Goal: Task Accomplishment & Management: Complete application form

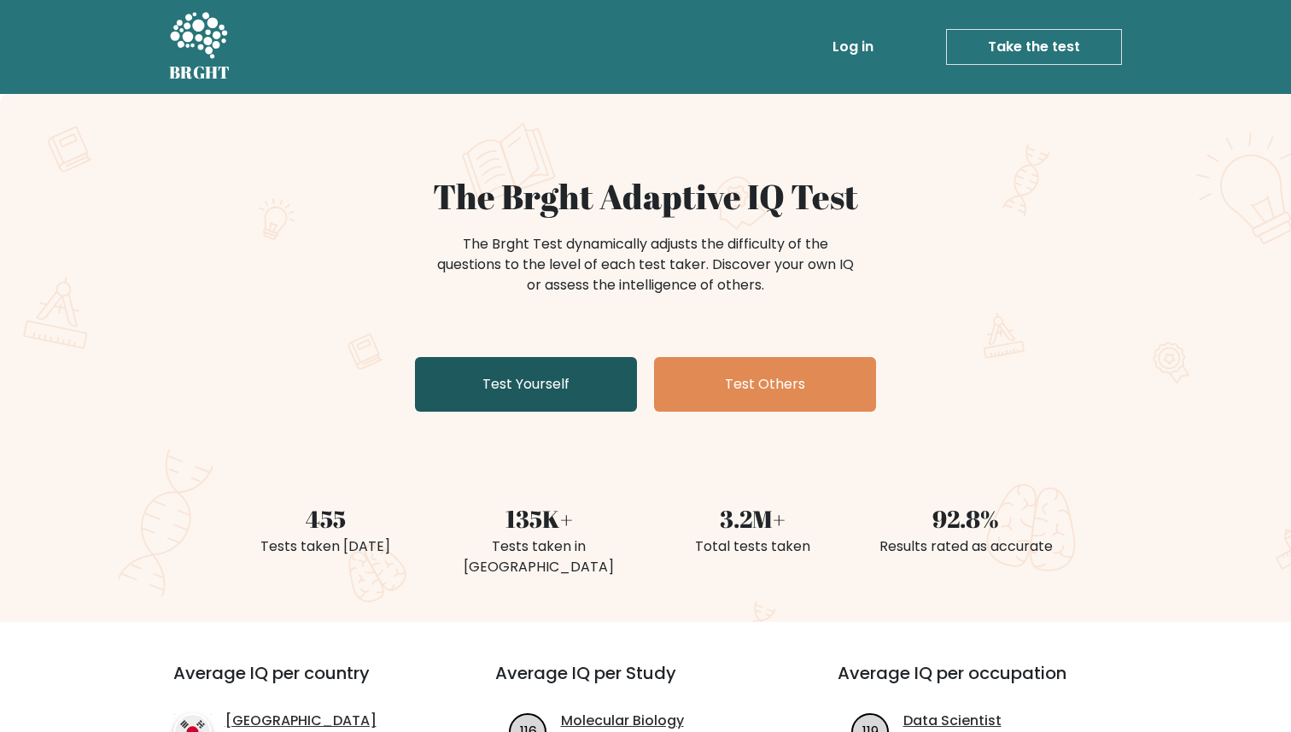
click at [553, 407] on link "Test Yourself" at bounding box center [526, 384] width 222 height 55
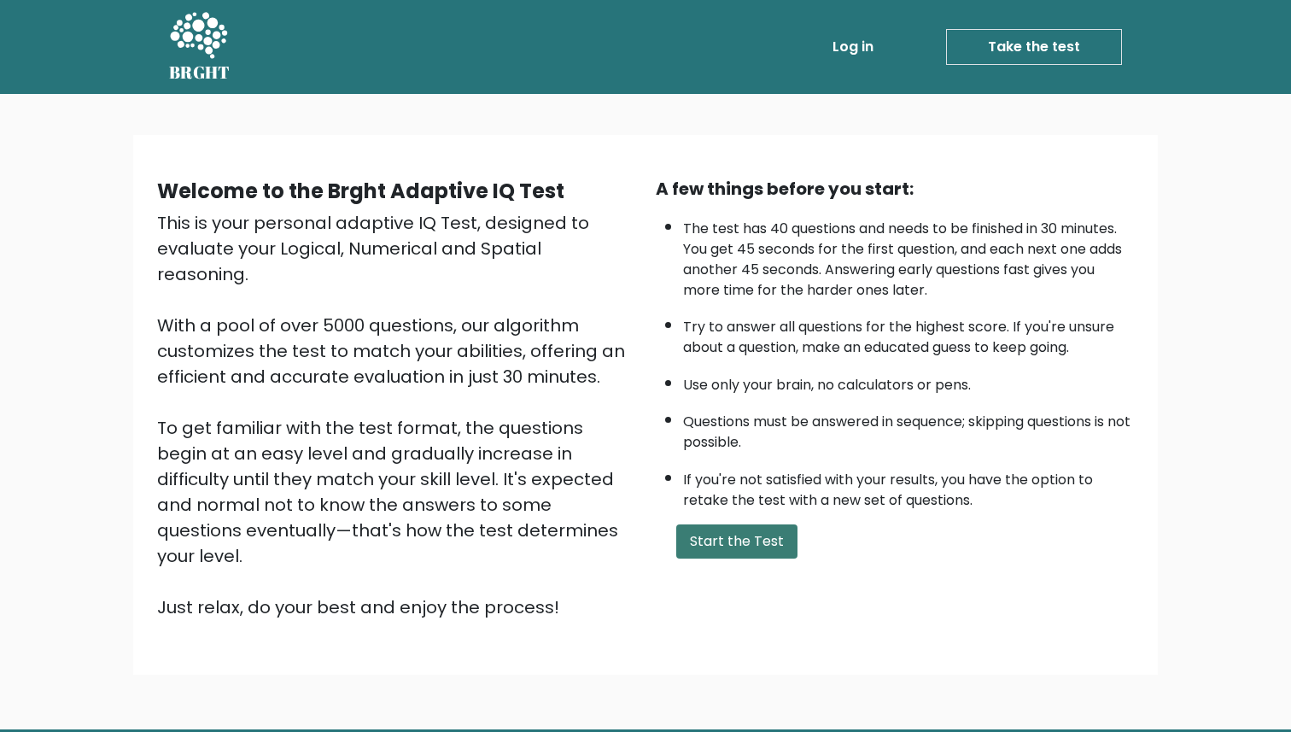
click at [718, 528] on button "Start the Test" at bounding box center [736, 541] width 121 height 34
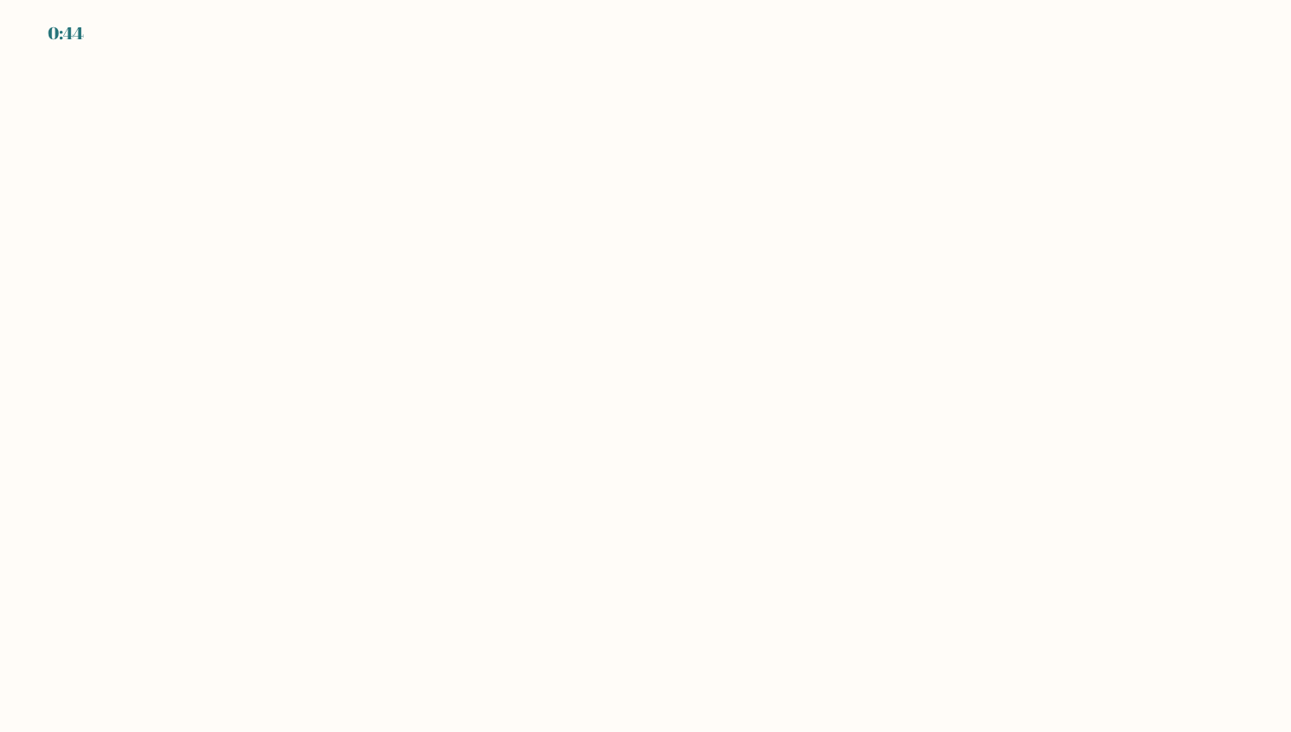
click at [718, 538] on body "0:44" at bounding box center [645, 366] width 1291 height 732
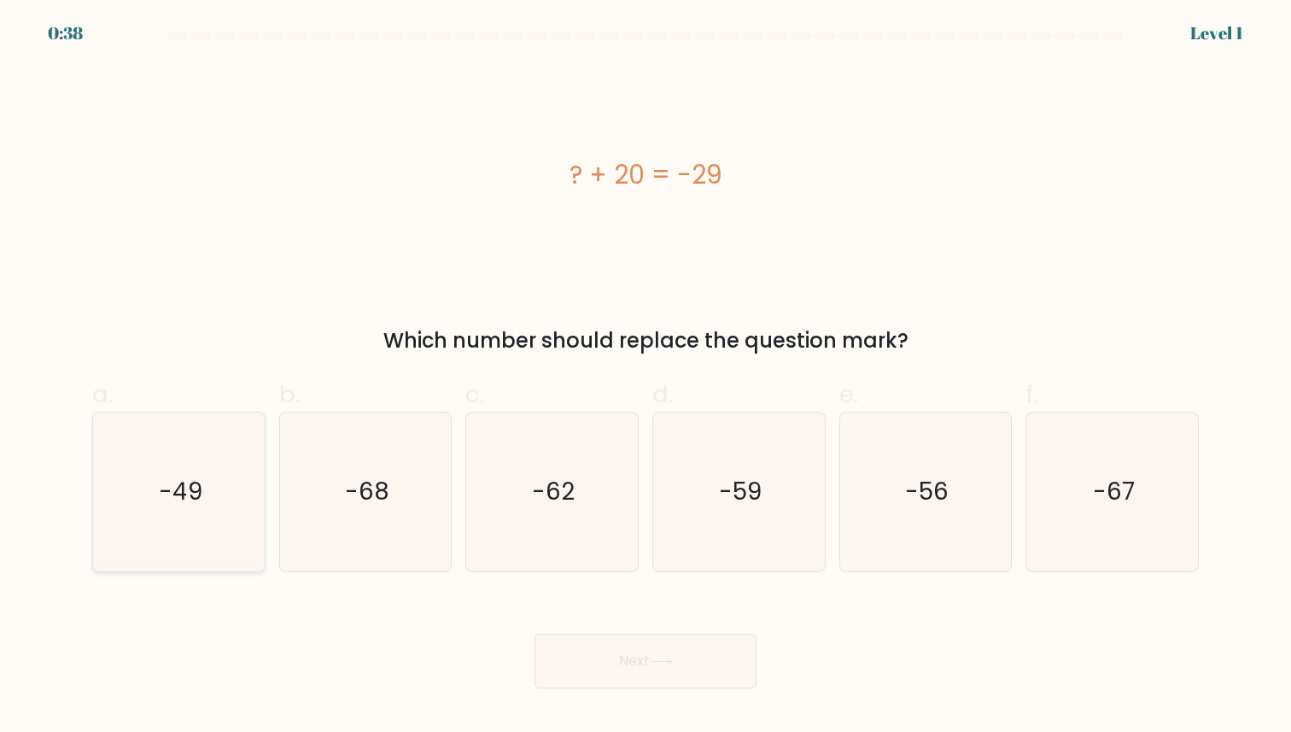
click at [205, 497] on icon "-49" at bounding box center [179, 492] width 158 height 158
click at [646, 377] on input "a. -49" at bounding box center [646, 371] width 1 height 11
radio input "true"
click at [685, 683] on button "Next" at bounding box center [646, 661] width 222 height 55
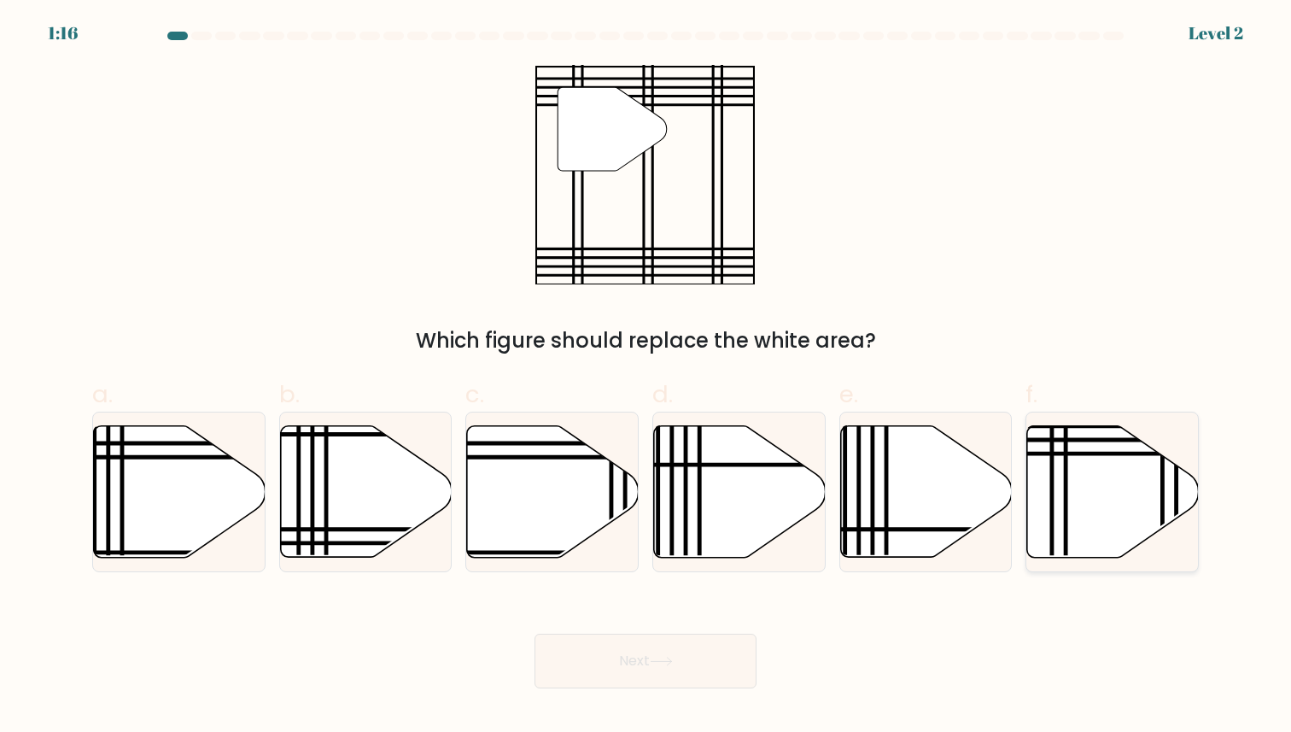
click at [1086, 486] on icon at bounding box center [1113, 491] width 172 height 132
click at [647, 377] on input "f." at bounding box center [646, 371] width 1 height 11
radio input "true"
click at [682, 674] on button "Next" at bounding box center [646, 661] width 222 height 55
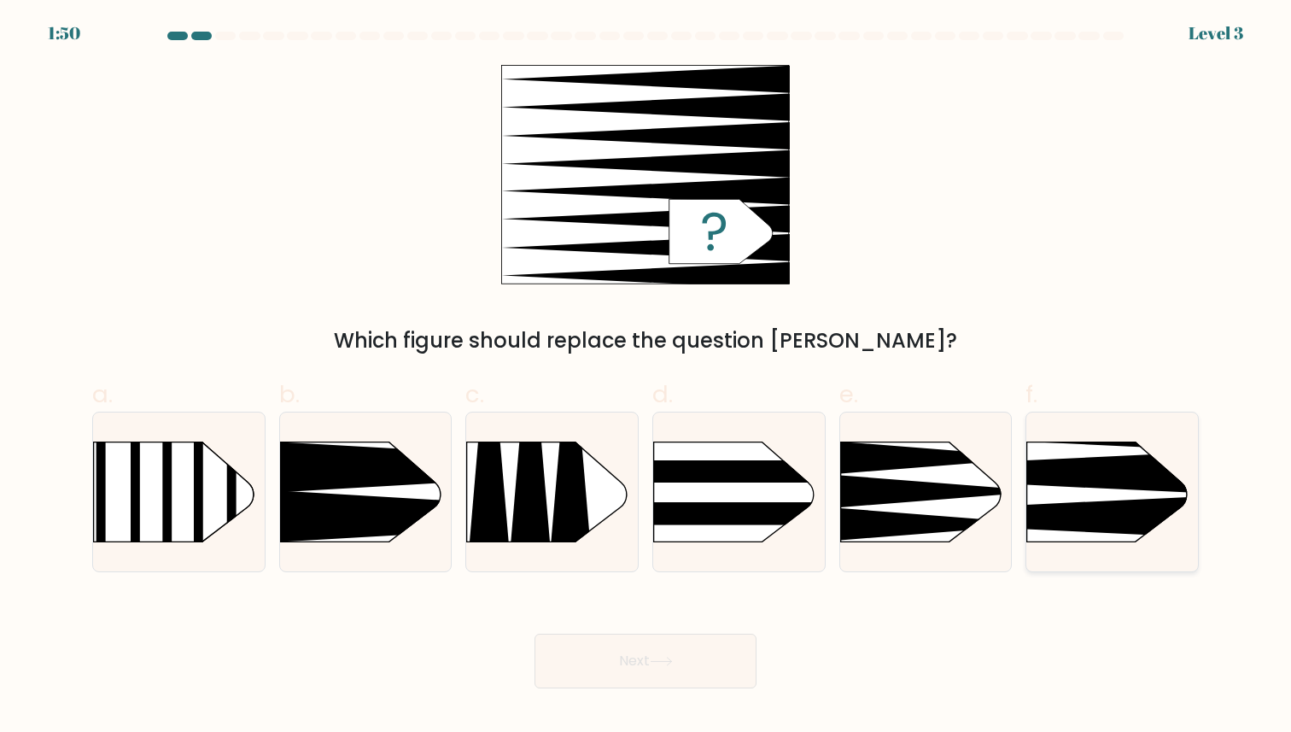
click at [1110, 506] on icon at bounding box center [992, 517] width 448 height 43
click at [647, 377] on input "f." at bounding box center [646, 371] width 1 height 11
radio input "true"
click at [730, 662] on button "Next" at bounding box center [646, 661] width 222 height 55
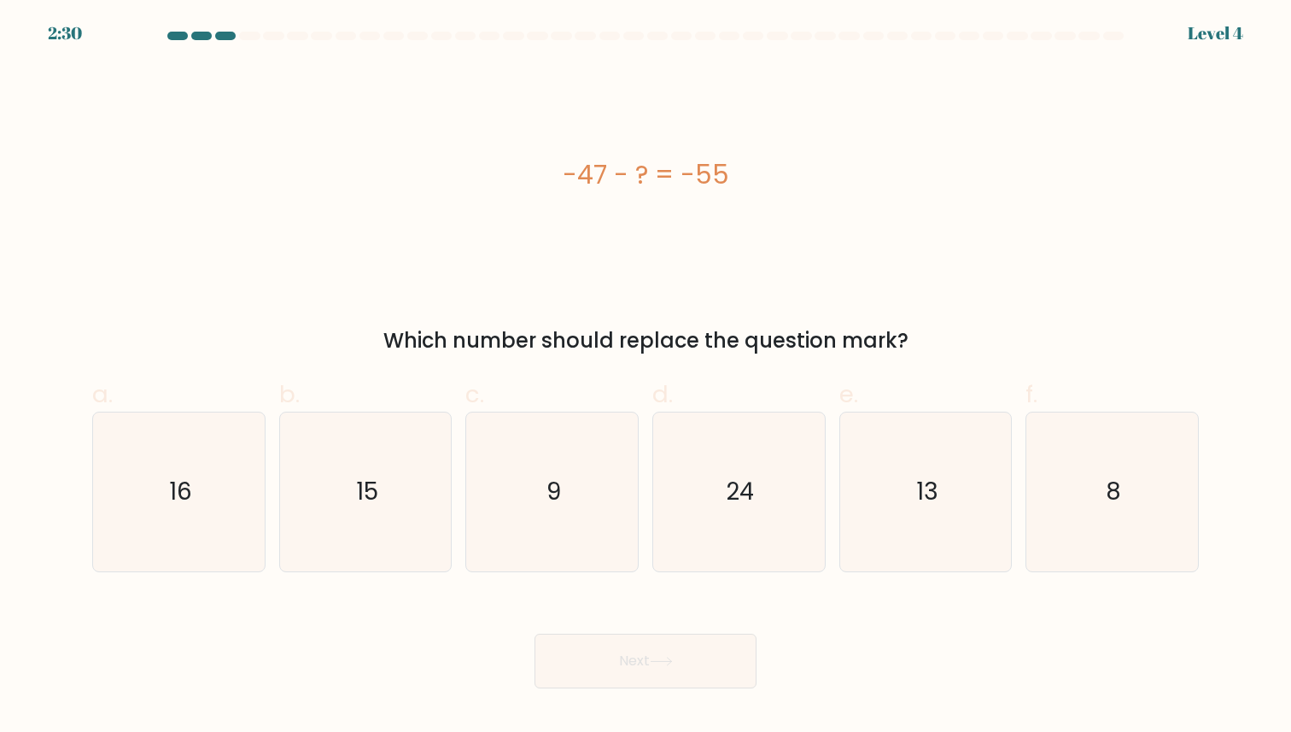
click at [1115, 36] on div at bounding box center [1113, 36] width 20 height 9
click at [588, 525] on icon "9" at bounding box center [552, 492] width 158 height 158
click at [646, 377] on input "c. 9" at bounding box center [646, 371] width 1 height 11
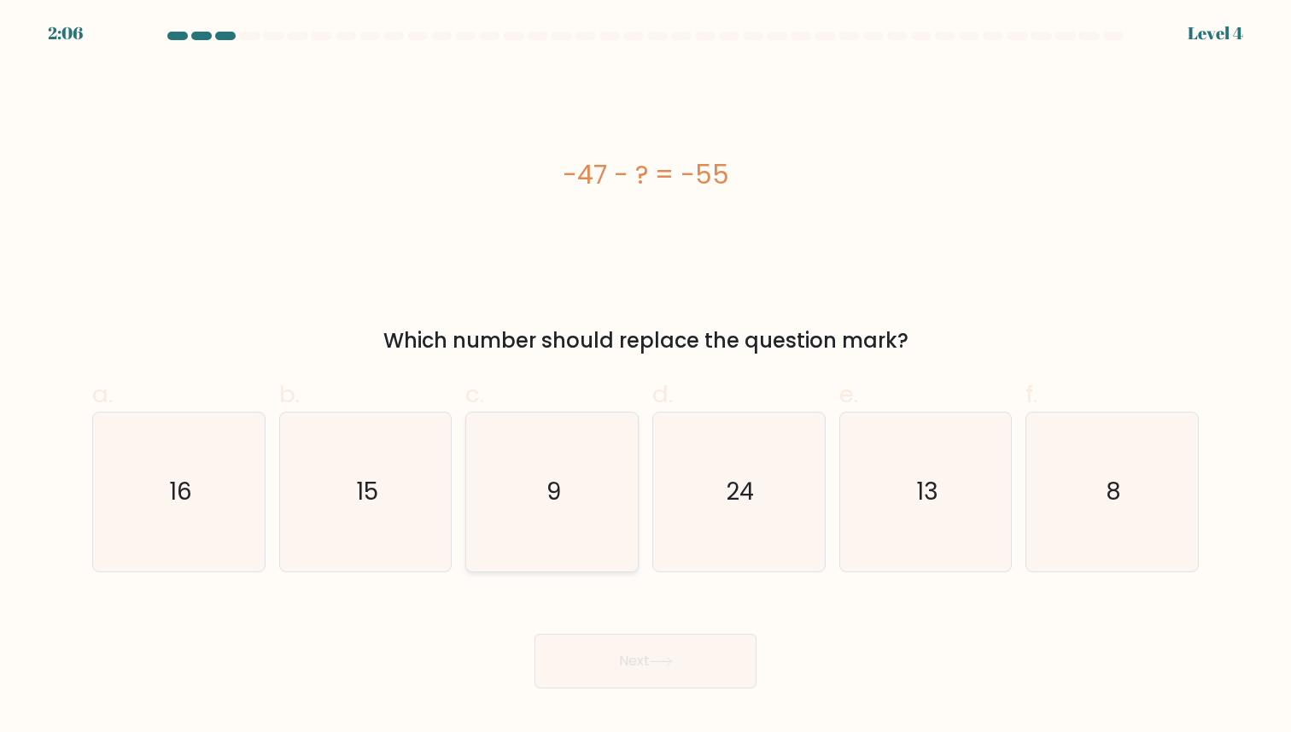
radio input "true"
click at [1144, 446] on icon "8" at bounding box center [1112, 492] width 158 height 158
click at [647, 377] on input "f. 8" at bounding box center [646, 371] width 1 height 11
radio input "true"
click at [743, 664] on button "Next" at bounding box center [646, 661] width 222 height 55
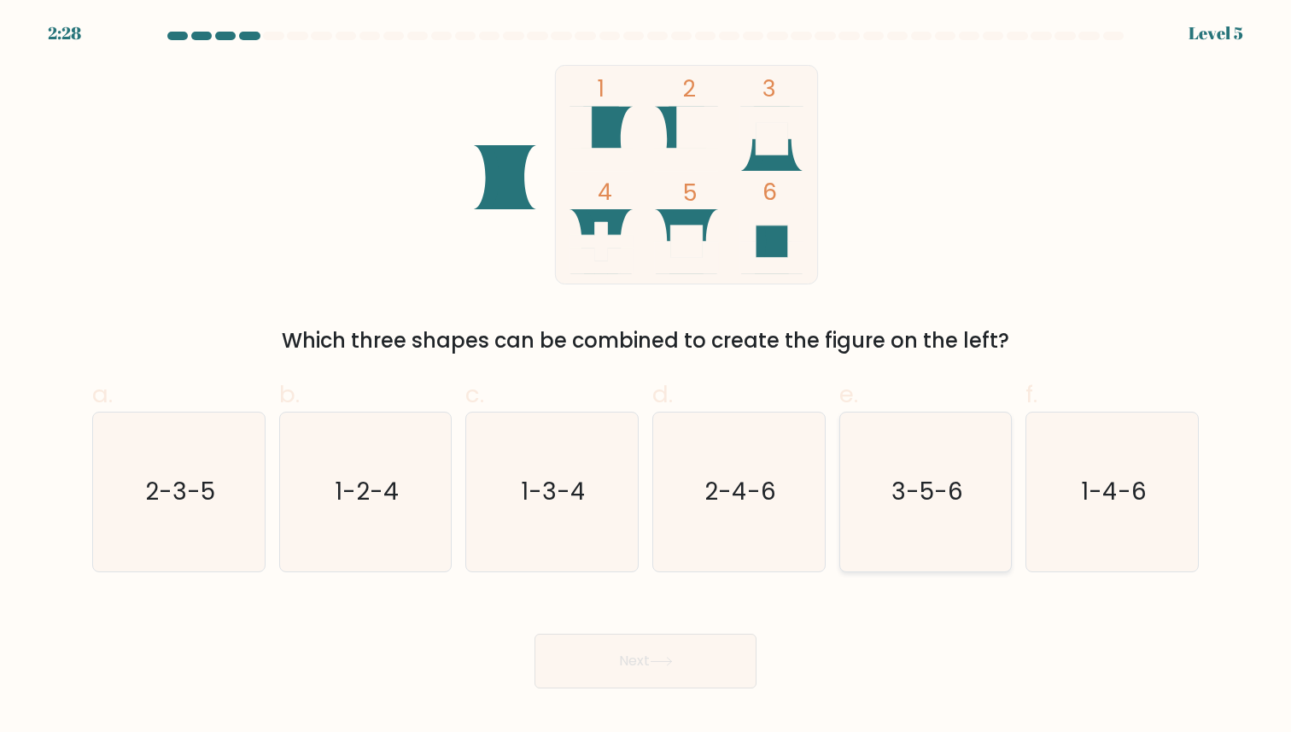
click at [913, 500] on text "3-5-6" at bounding box center [928, 492] width 72 height 33
click at [647, 377] on input "e. 3-5-6" at bounding box center [646, 371] width 1 height 11
radio input "true"
click at [742, 674] on button "Next" at bounding box center [646, 661] width 222 height 55
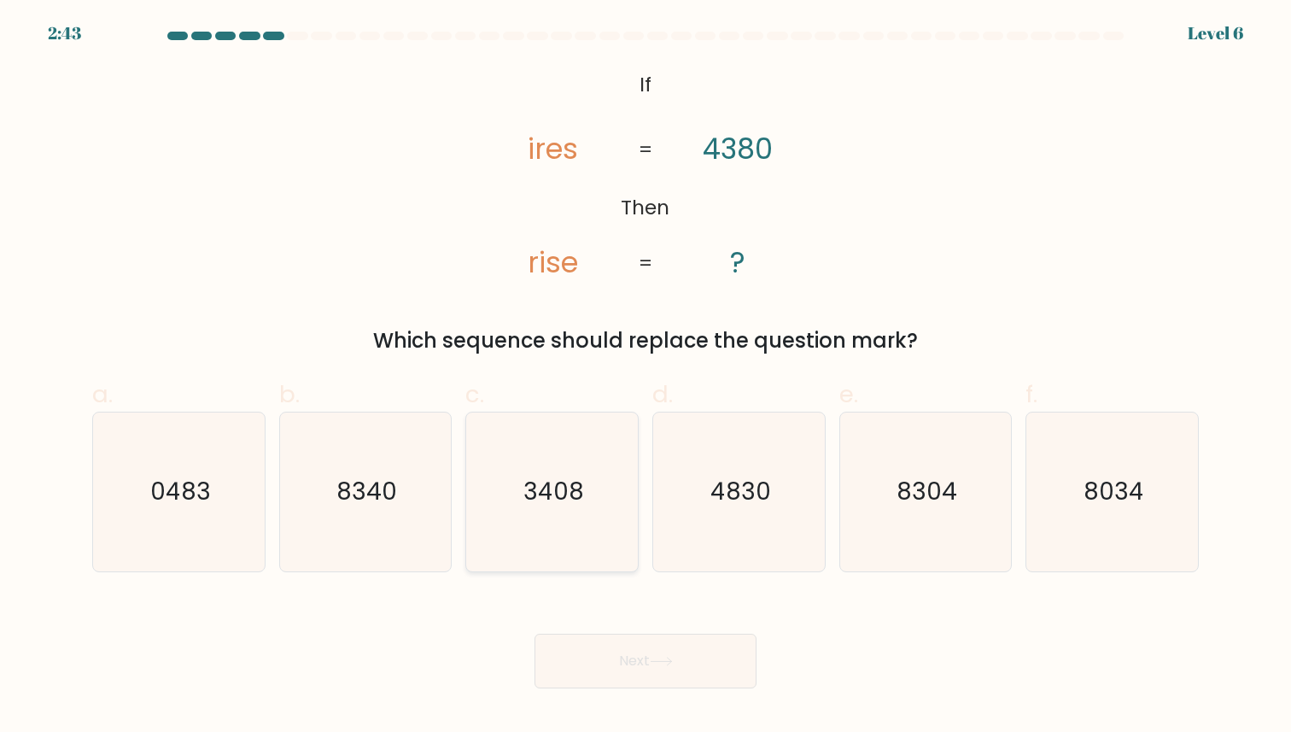
click at [617, 547] on icon "3408" at bounding box center [552, 492] width 158 height 158
click at [646, 377] on input "c. 3408" at bounding box center [646, 371] width 1 height 11
radio input "true"
click at [650, 685] on button "Next" at bounding box center [646, 661] width 222 height 55
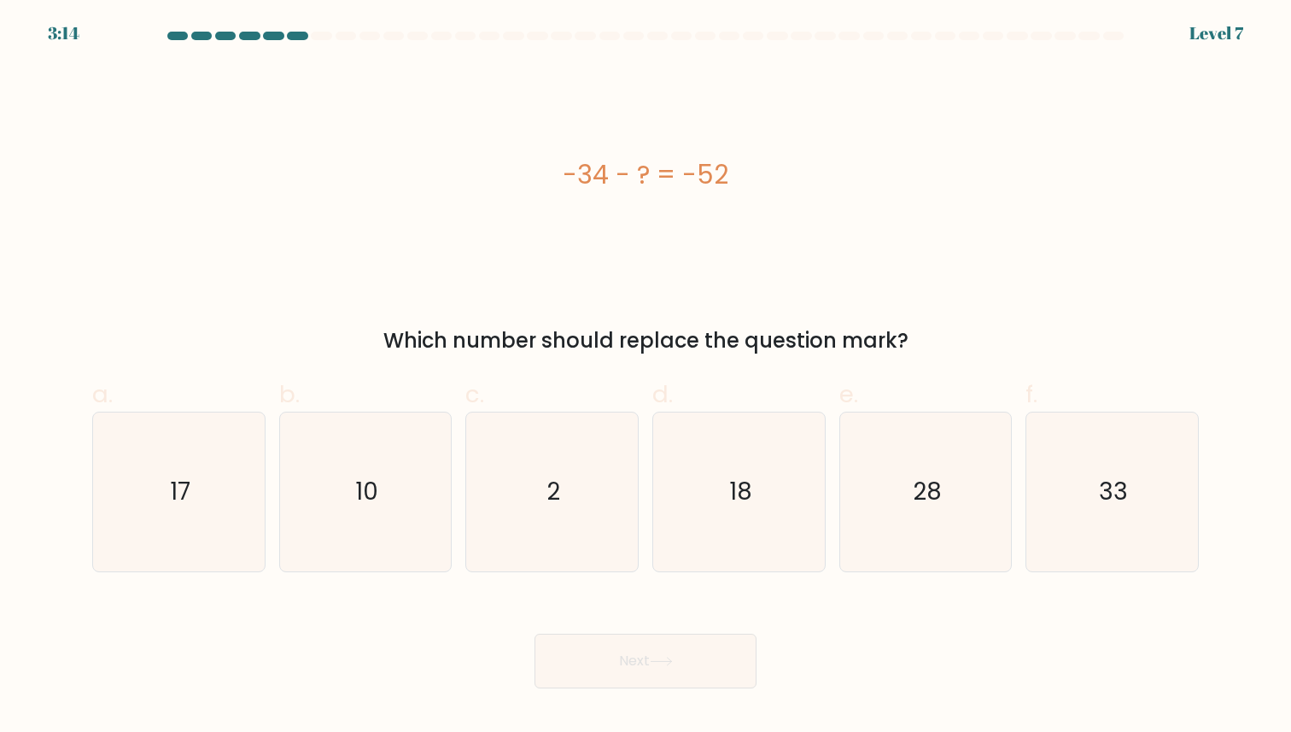
click at [649, 412] on div "d. 18" at bounding box center [739, 475] width 187 height 196
click at [771, 329] on div "Which number should replace the question mark?" at bounding box center [645, 340] width 1086 height 31
click at [663, 456] on icon "18" at bounding box center [739, 492] width 158 height 158
click at [647, 377] on input "d. 18" at bounding box center [646, 371] width 1 height 11
radio input "true"
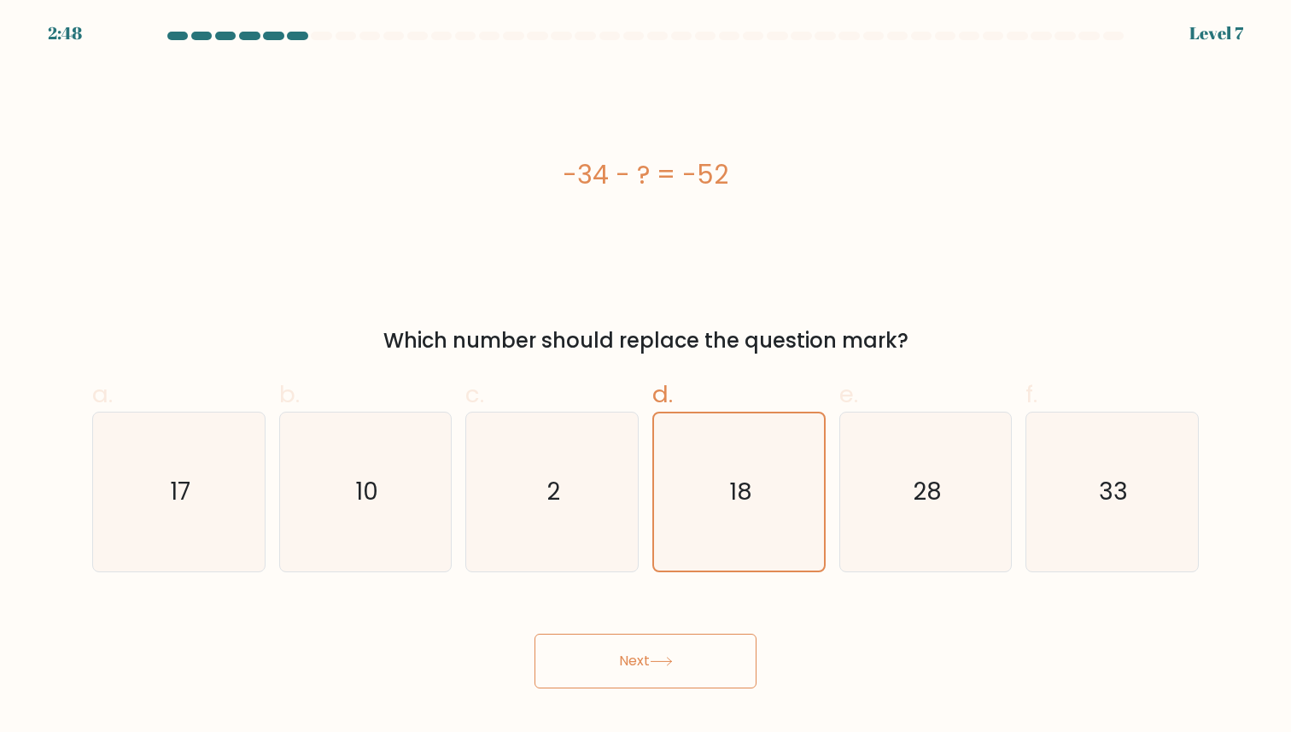
click at [673, 656] on button "Next" at bounding box center [646, 661] width 222 height 55
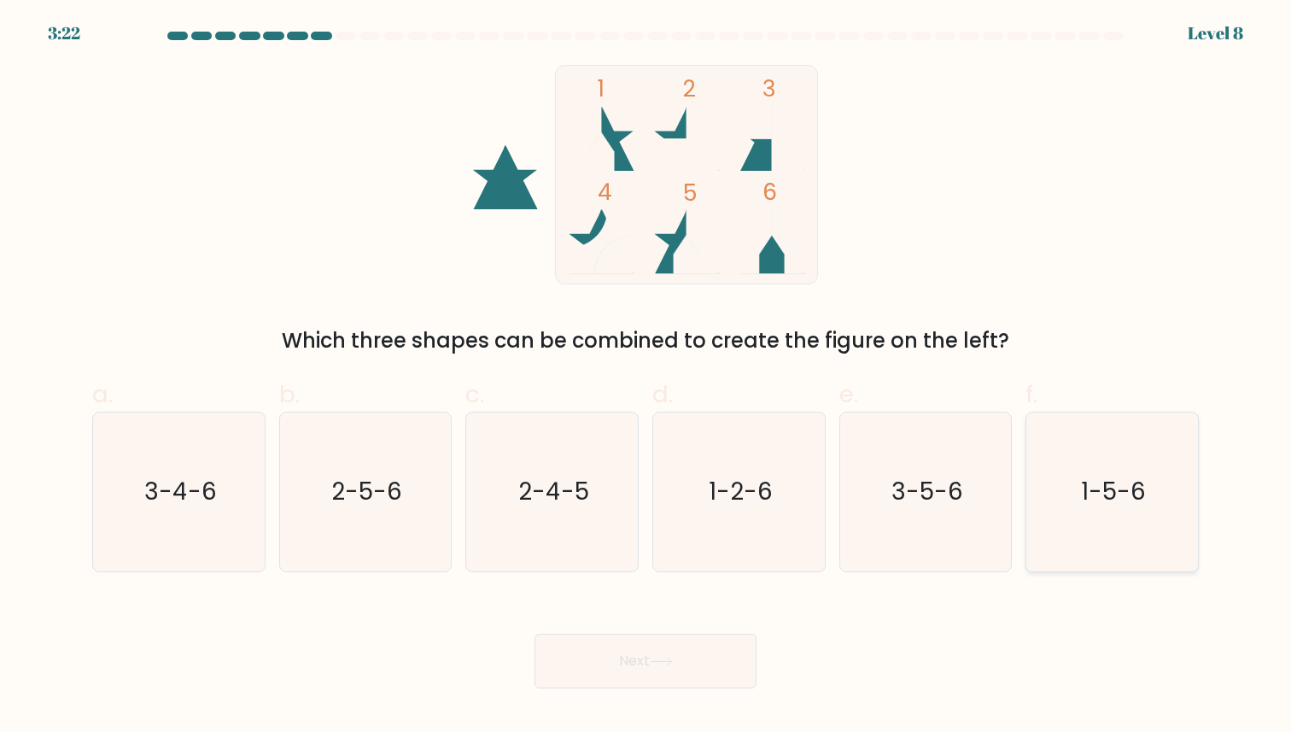
click at [1167, 487] on icon "1-5-6" at bounding box center [1112, 492] width 158 height 158
click at [647, 377] on input "f. 1-5-6" at bounding box center [646, 371] width 1 height 11
radio input "true"
click at [714, 640] on button "Next" at bounding box center [646, 661] width 222 height 55
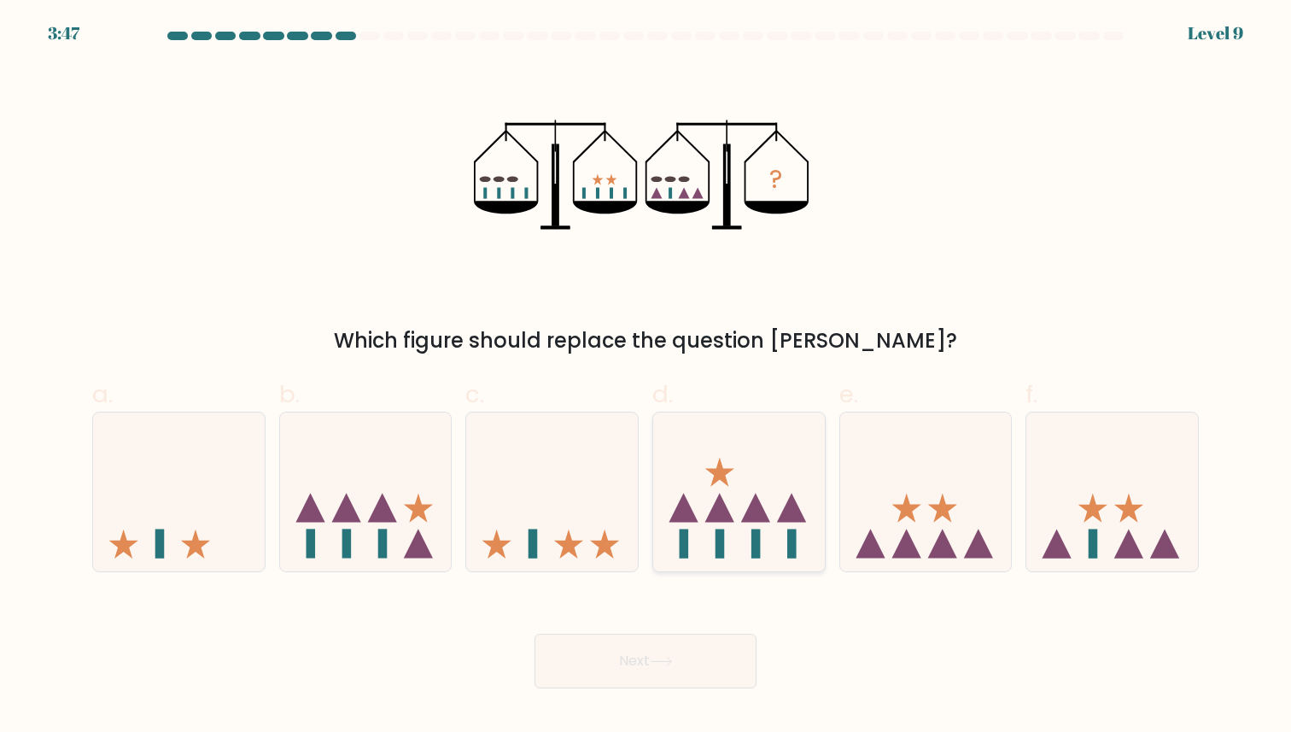
click at [774, 452] on icon at bounding box center [739, 492] width 172 height 142
click at [647, 377] on input "d." at bounding box center [646, 371] width 1 height 11
radio input "true"
click at [708, 654] on button "Next" at bounding box center [646, 661] width 222 height 55
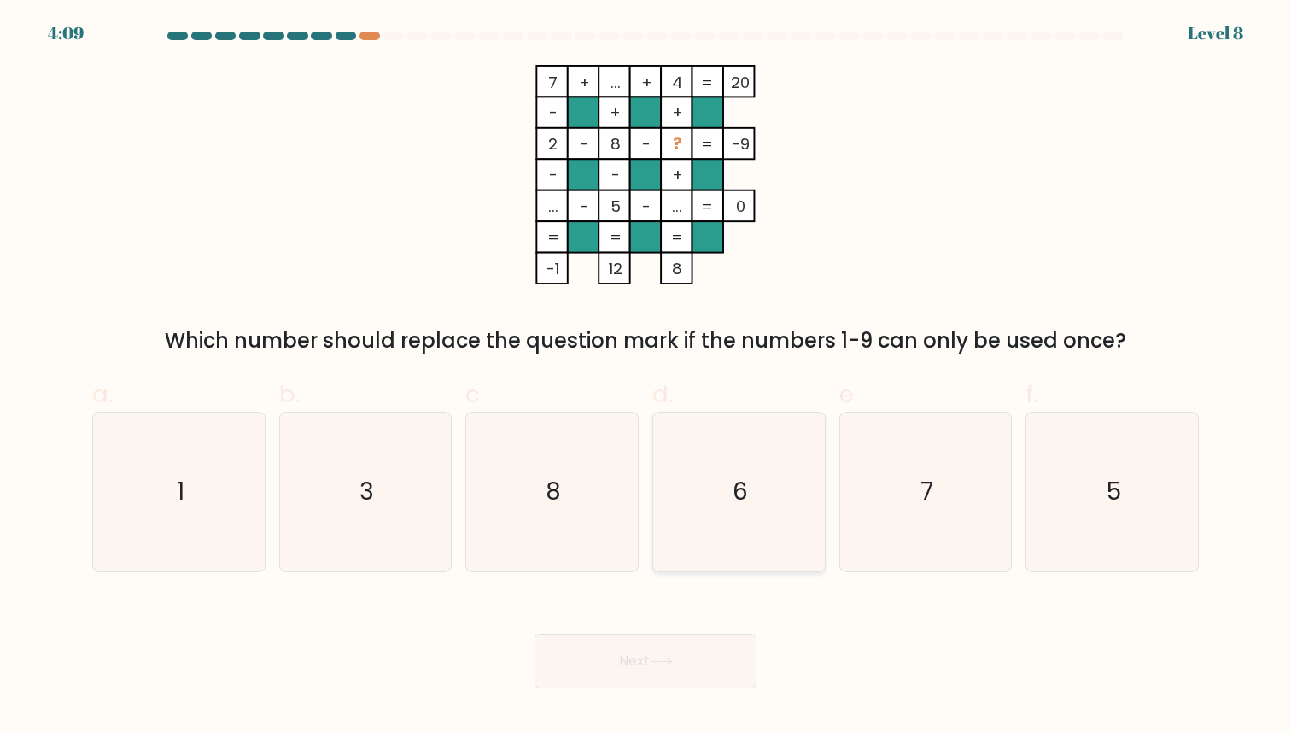
click at [801, 483] on icon "6" at bounding box center [739, 492] width 158 height 158
click at [647, 377] on input "d. 6" at bounding box center [646, 371] width 1 height 11
radio input "true"
click at [660, 663] on icon at bounding box center [661, 661] width 23 height 9
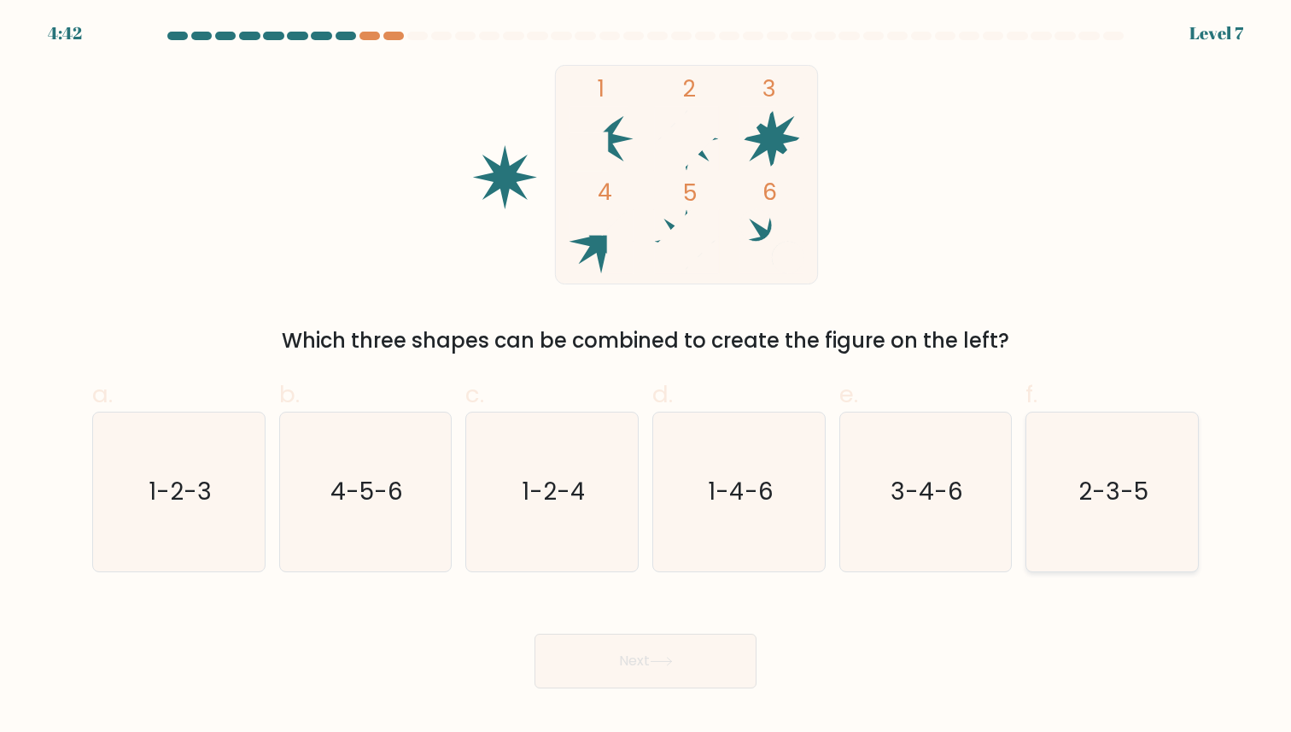
click at [1148, 504] on text "2-3-5" at bounding box center [1114, 492] width 70 height 33
click at [647, 377] on input "f. 2-3-5" at bounding box center [646, 371] width 1 height 11
radio input "true"
click at [677, 670] on button "Next" at bounding box center [646, 661] width 222 height 55
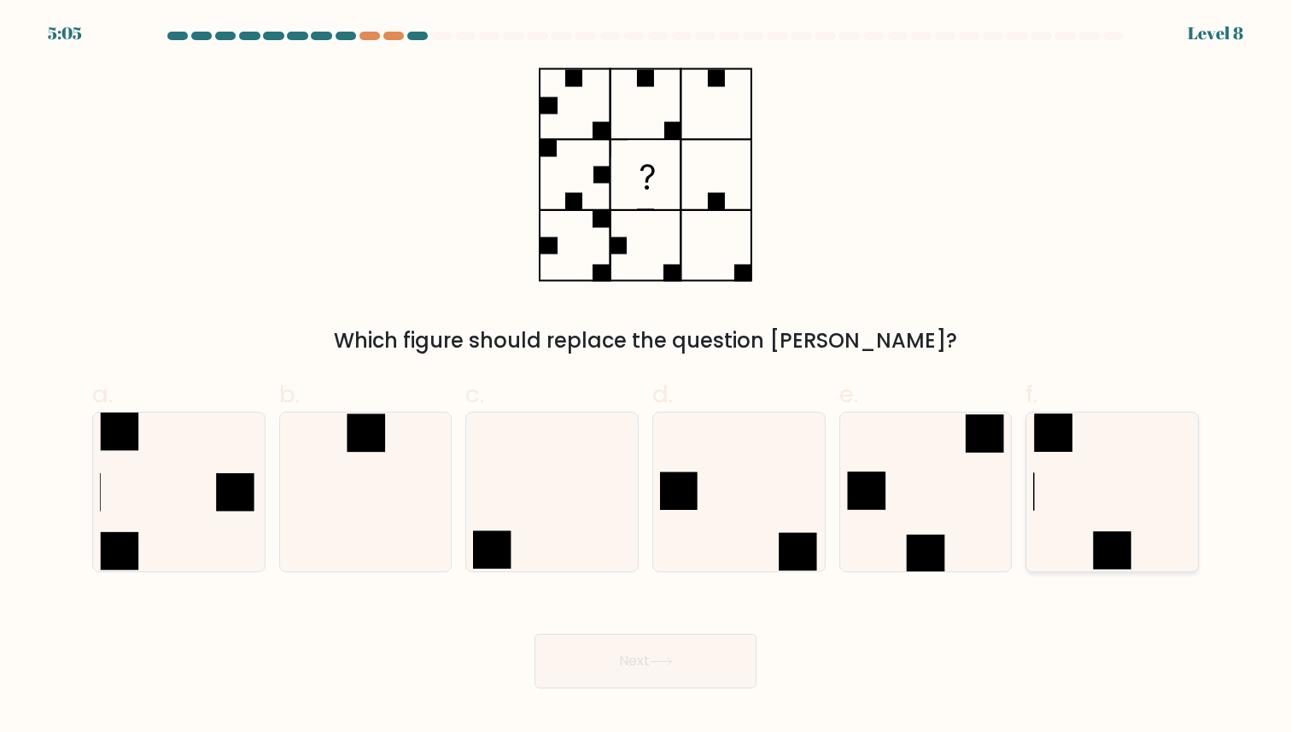
click at [1075, 533] on icon at bounding box center [1112, 492] width 158 height 158
click at [647, 377] on input "f." at bounding box center [646, 371] width 1 height 11
radio input "true"
click at [676, 649] on button "Next" at bounding box center [646, 661] width 222 height 55
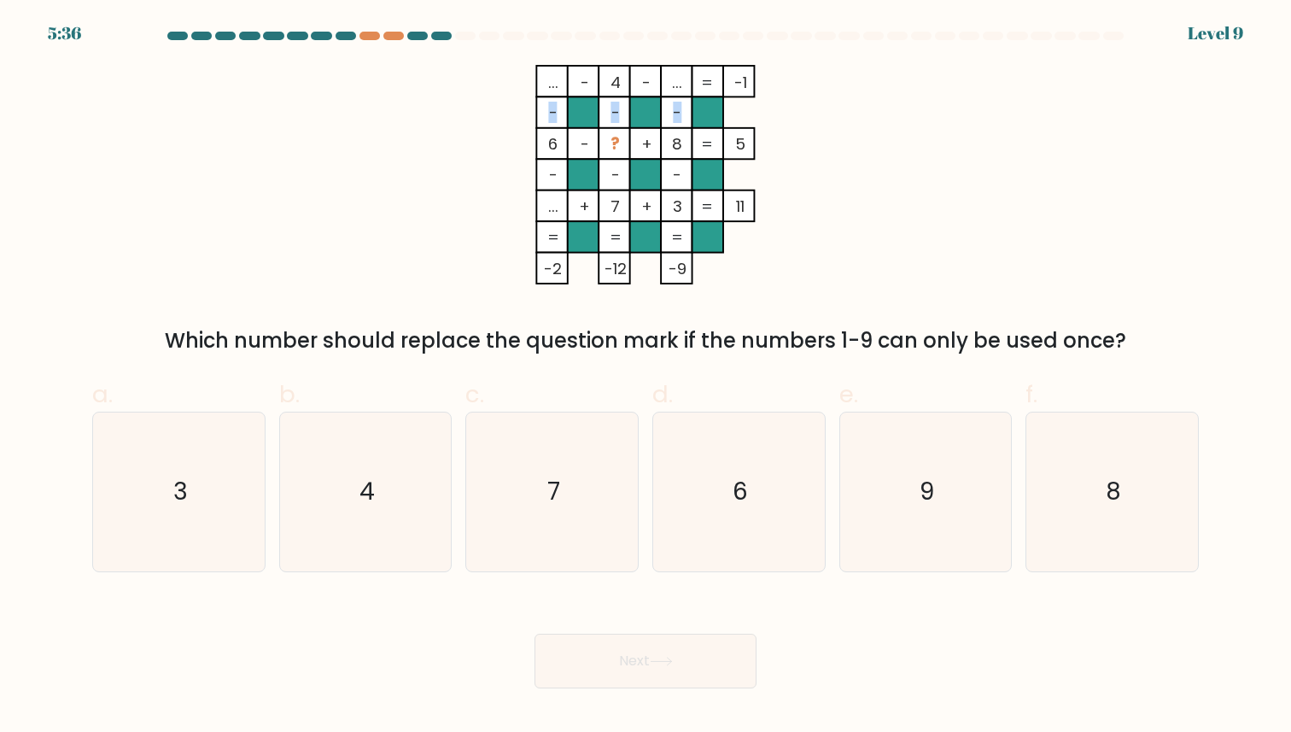
drag, startPoint x: 447, startPoint y: 120, endPoint x: 455, endPoint y: 137, distance: 18.3
click at [455, 136] on icon "... - 4 - ... -1 - - - 6 - ? + 8 5 - - - ... + 7 + 3 = 11 = = = = -2 -12 -9 =" at bounding box center [645, 174] width 512 height 219
click at [772, 262] on icon "... - 4 - ... -1 - - - 6 - ? + 8 5 - - - ... + 7 + 3 = 11 = = = = -2 -12 -9 =" at bounding box center [645, 174] width 512 height 219
click at [791, 472] on icon "6" at bounding box center [739, 492] width 158 height 158
click at [647, 377] on input "d. 6" at bounding box center [646, 371] width 1 height 11
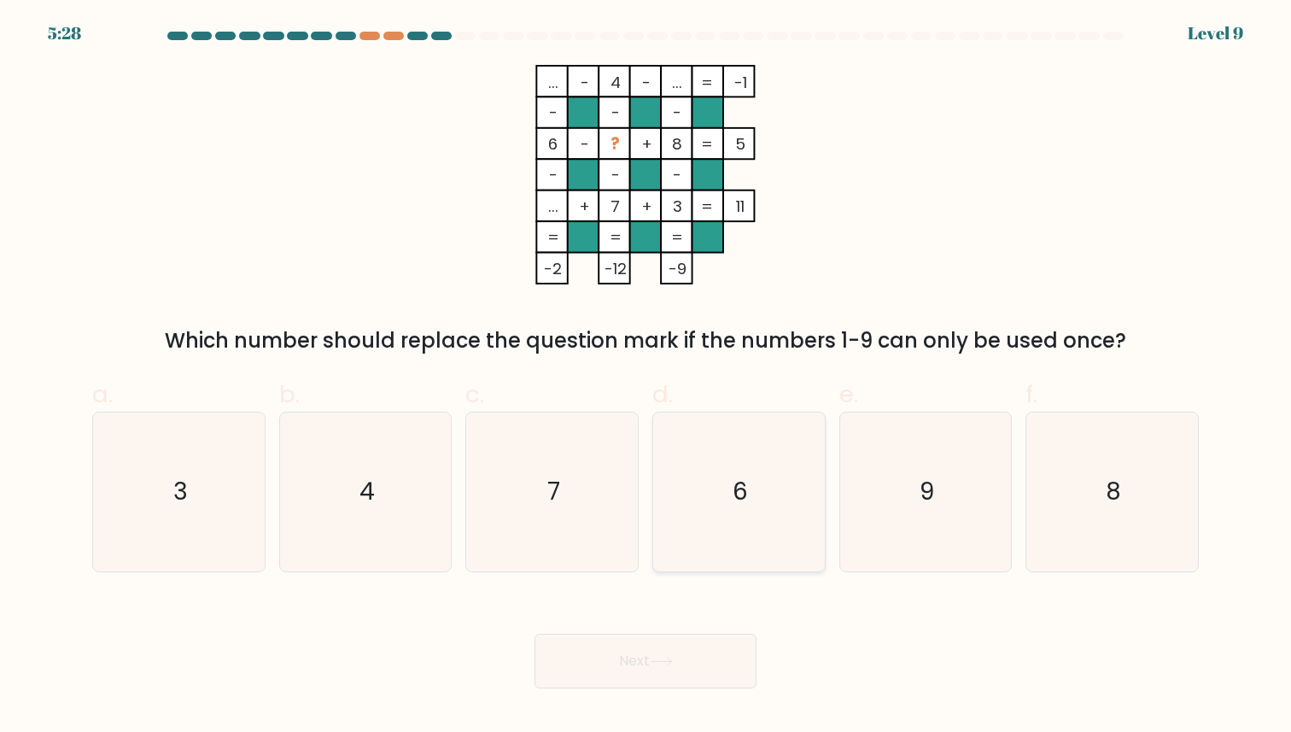
radio input "true"
click at [689, 683] on button "Next" at bounding box center [646, 661] width 222 height 55
